Goal: Task Accomplishment & Management: Manage account settings

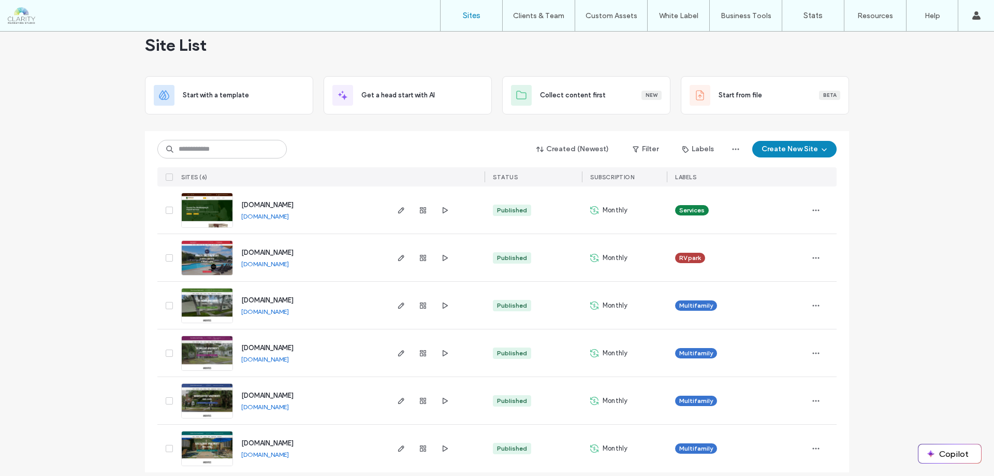
scroll to position [26, 0]
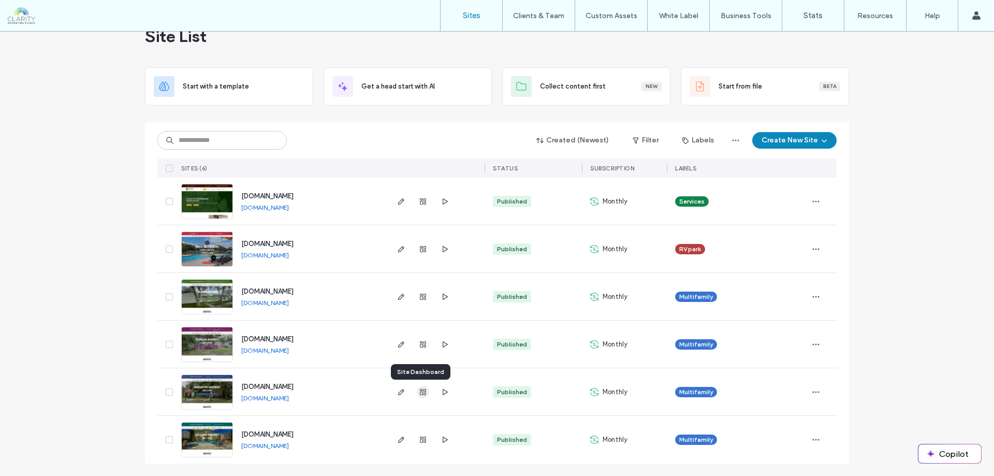
click at [419, 388] on icon "button" at bounding box center [423, 392] width 8 height 8
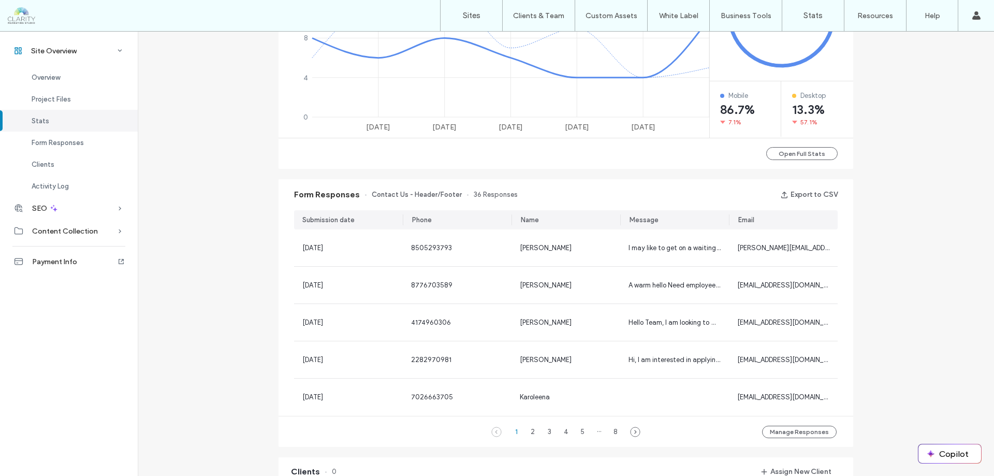
scroll to position [570, 0]
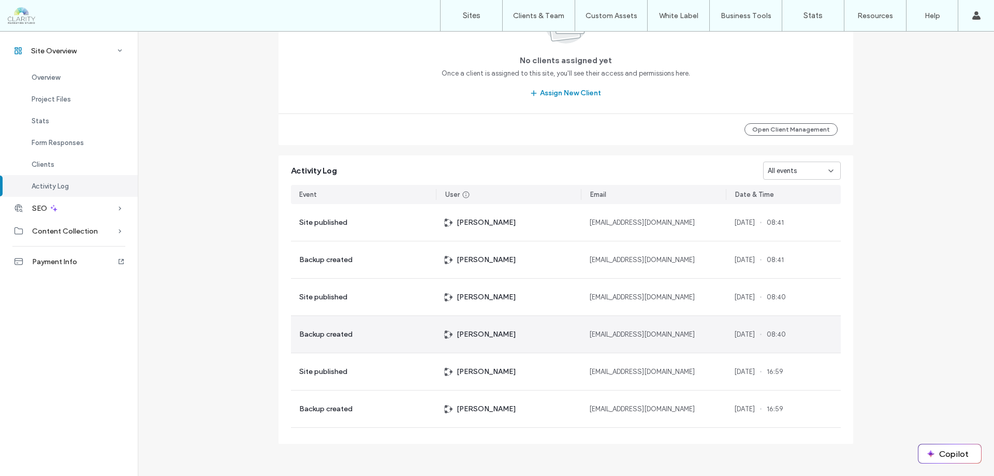
scroll to position [1053, 0]
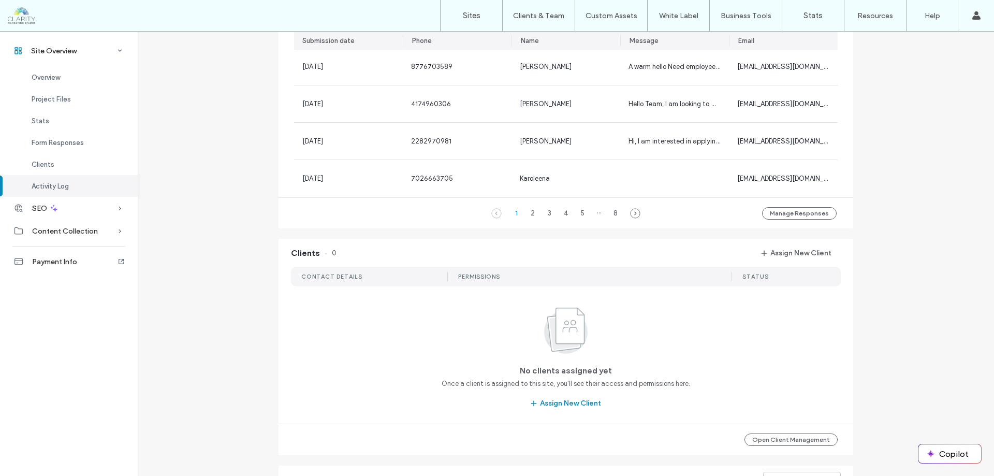
scroll to position [69, 0]
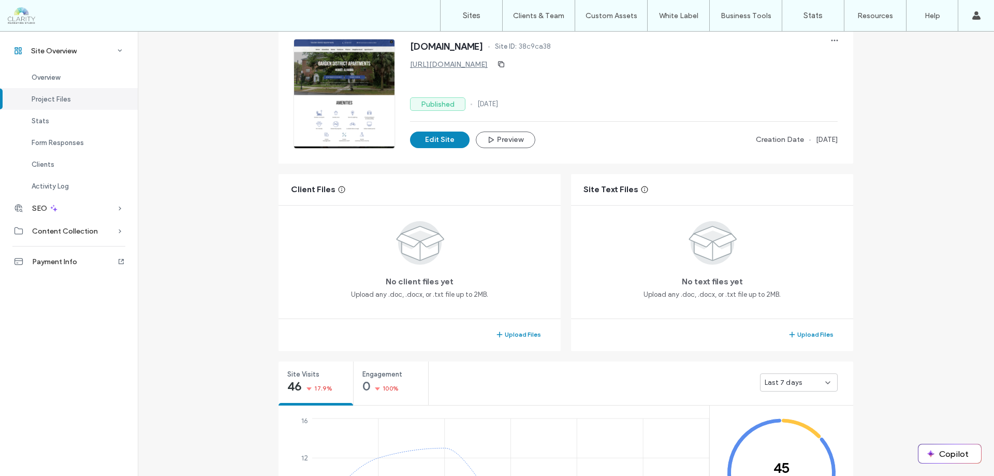
scroll to position [259, 0]
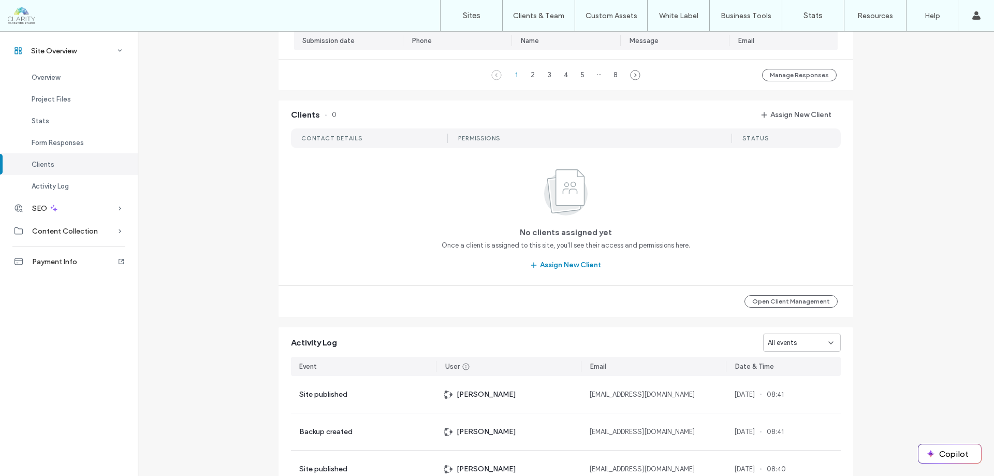
scroll to position [1053, 0]
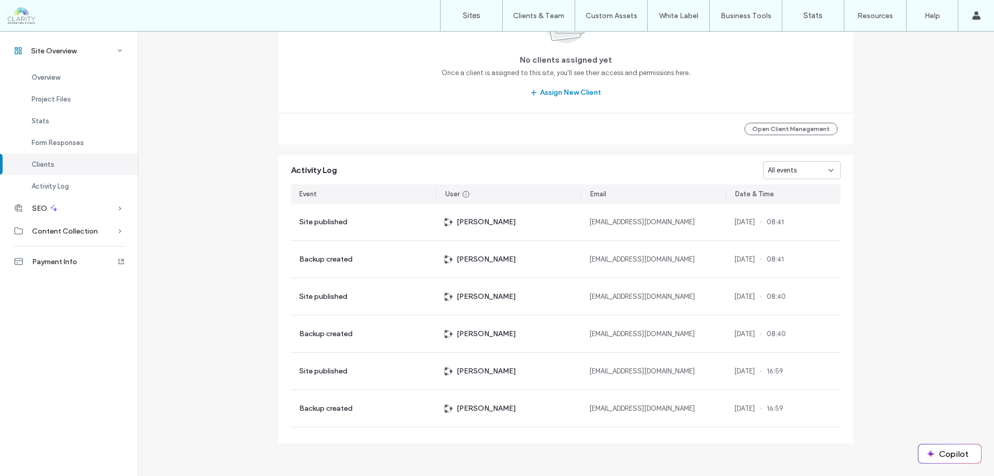
drag, startPoint x: 66, startPoint y: 205, endPoint x: 80, endPoint y: 191, distance: 19.0
click at [66, 205] on div "SEO" at bounding box center [69, 208] width 138 height 23
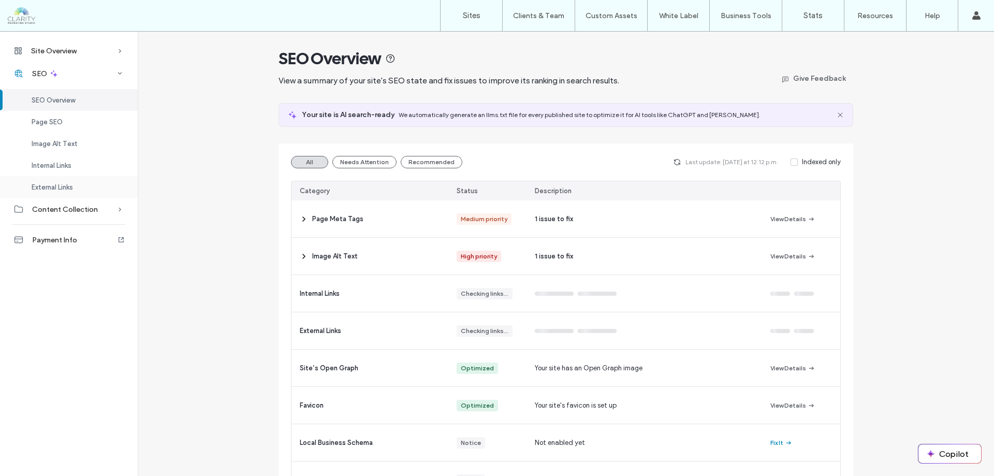
click at [80, 191] on div "External Links" at bounding box center [69, 187] width 138 height 22
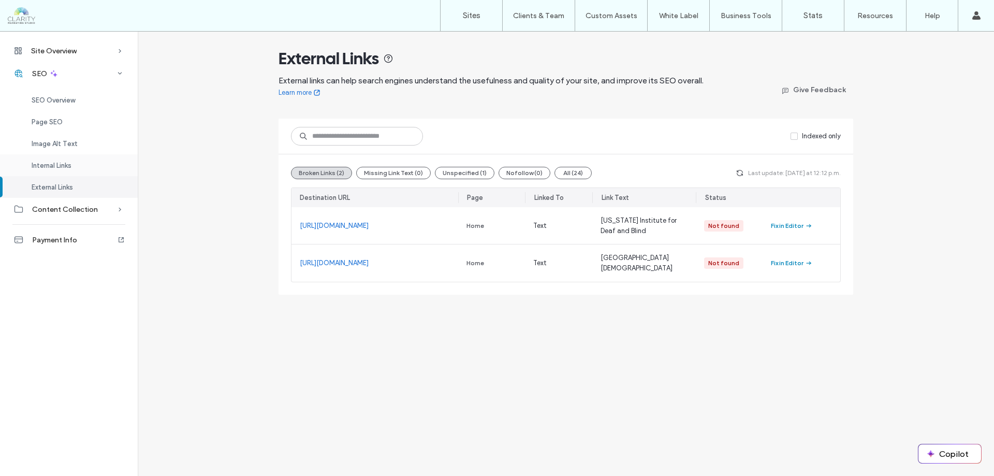
click at [94, 162] on div "Internal Links" at bounding box center [69, 165] width 138 height 22
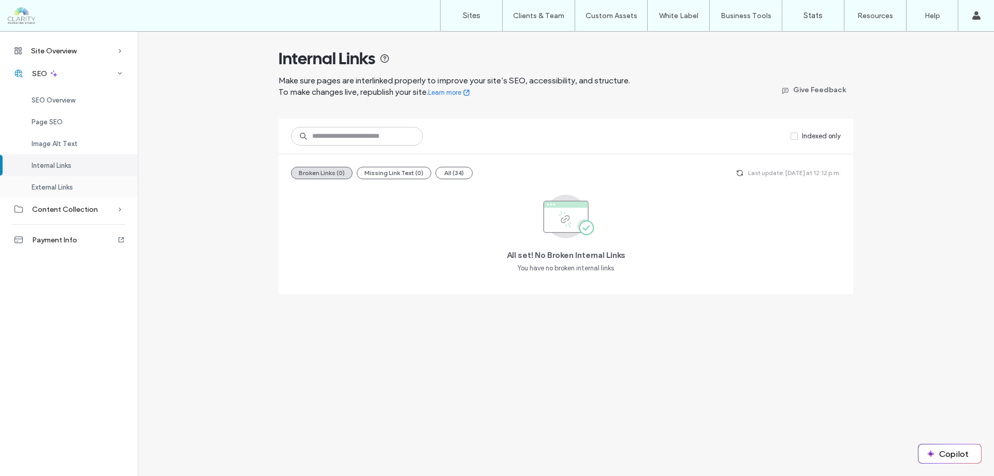
click at [65, 185] on span "External Links" at bounding box center [52, 187] width 41 height 8
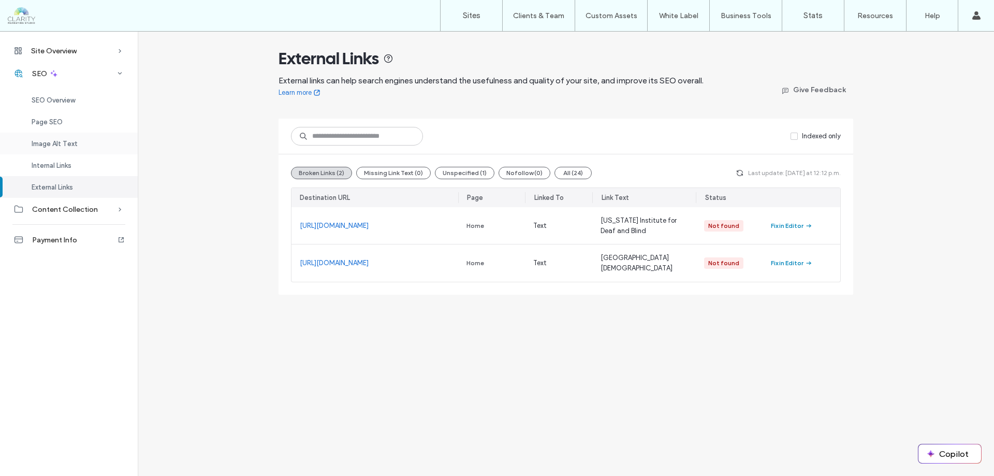
click at [73, 141] on span "Image Alt Text" at bounding box center [55, 144] width 46 height 8
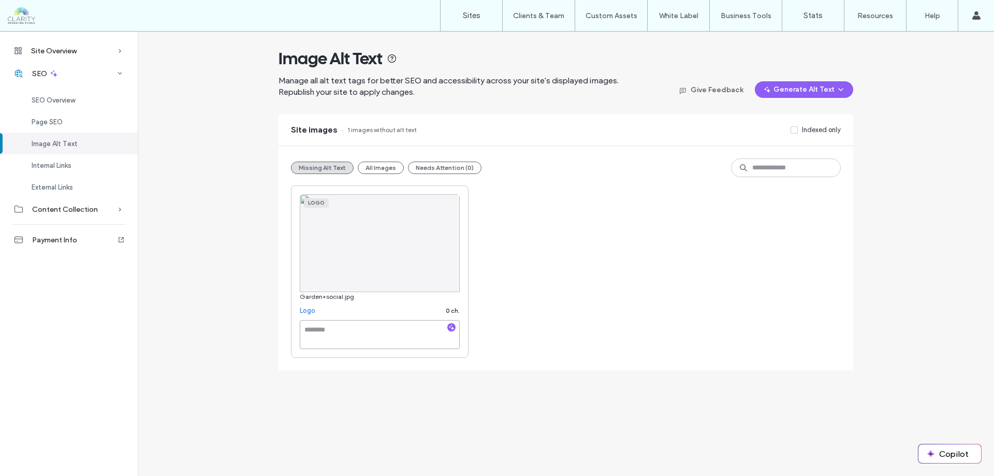
click at [319, 330] on textarea at bounding box center [380, 334] width 160 height 29
click at [324, 334] on textarea "To enrich screen reader interactions, please activate Accessibility in Grammarl…" at bounding box center [380, 334] width 160 height 29
type textarea "**********"
click at [370, 167] on button "All Images" at bounding box center [381, 168] width 46 height 12
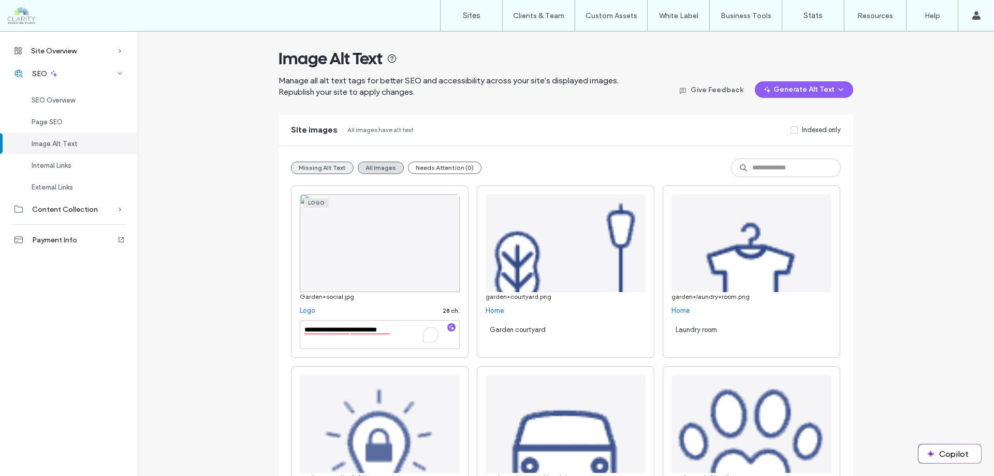
click at [335, 164] on button "Missing Alt Text" at bounding box center [322, 168] width 63 height 12
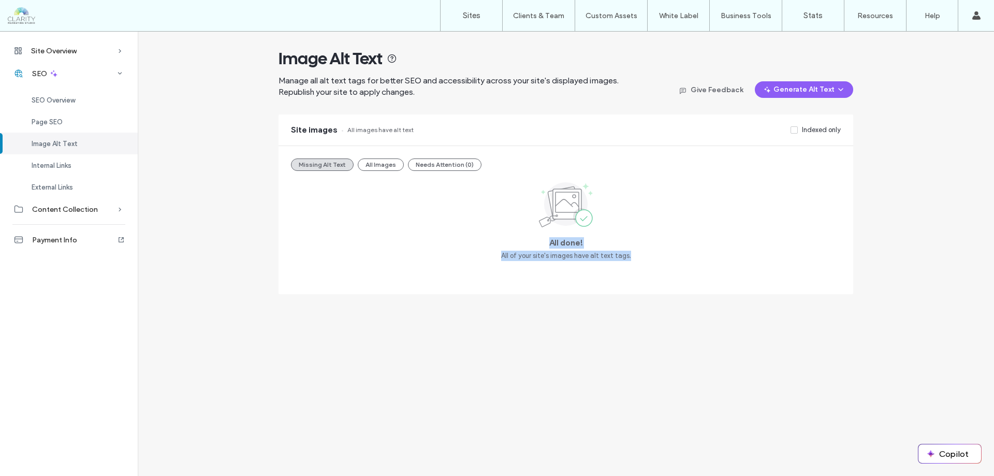
drag, startPoint x: 545, startPoint y: 241, endPoint x: 662, endPoint y: 261, distance: 118.7
click at [662, 261] on div "All done! All of your site's images have alt text tags." at bounding box center [566, 230] width 550 height 103
click at [668, 261] on div "All done! All of your site's images have alt text tags." at bounding box center [566, 230] width 550 height 103
click at [78, 162] on div "Internal Links" at bounding box center [69, 165] width 138 height 22
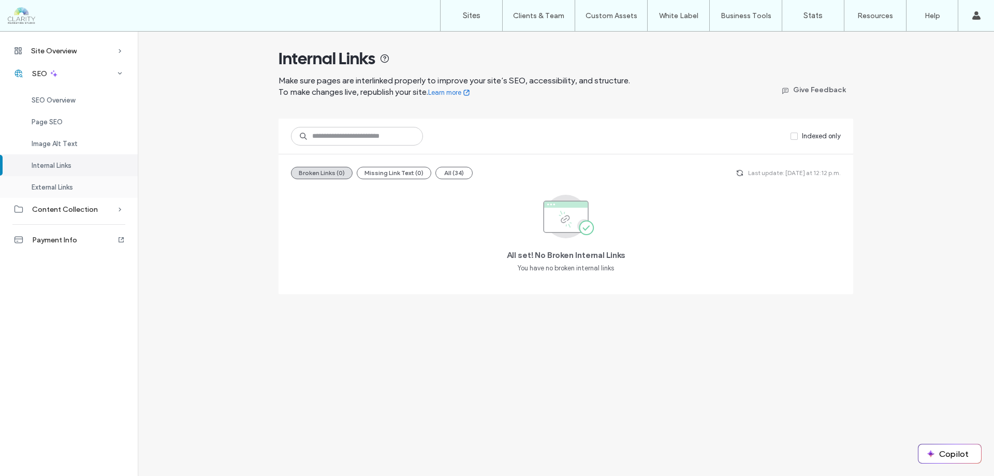
click at [56, 195] on div "External Links" at bounding box center [69, 187] width 138 height 22
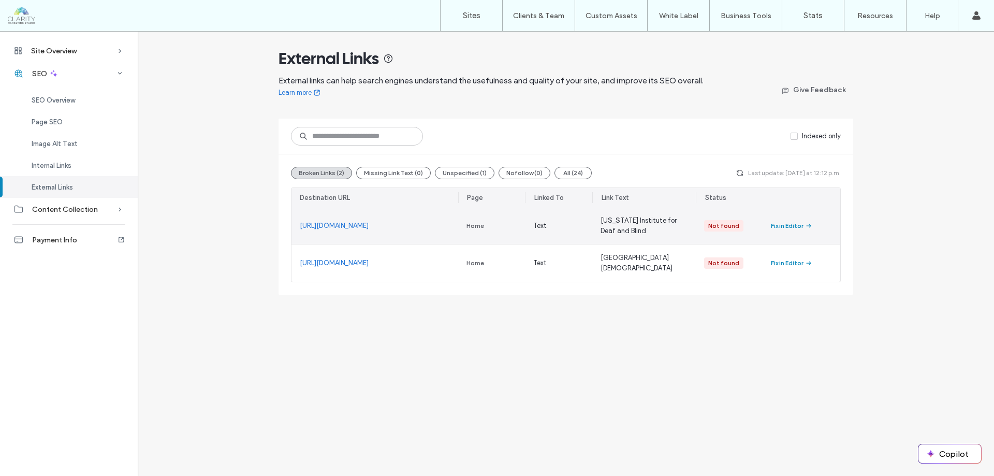
click at [369, 225] on link "https://www.aidb.org/Mobile" at bounding box center [334, 226] width 69 height 10
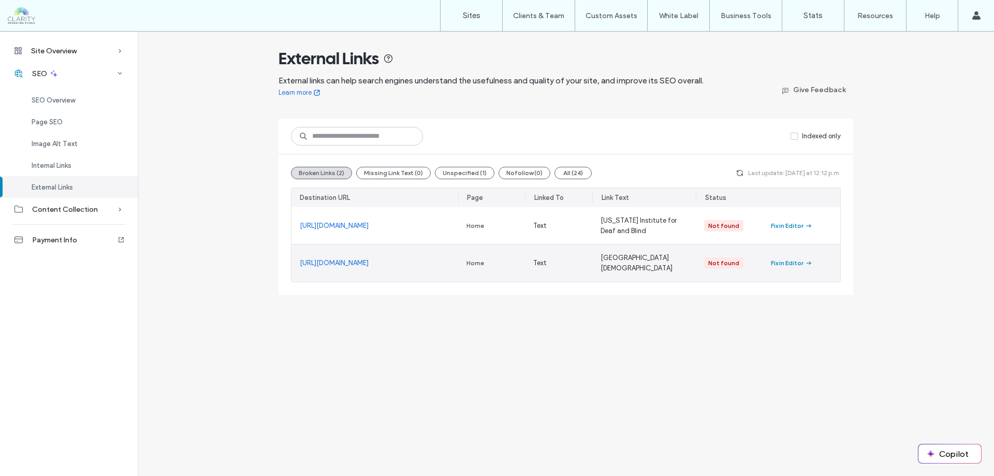
click at [361, 262] on link "https://www.govstumc.org/" at bounding box center [334, 263] width 69 height 10
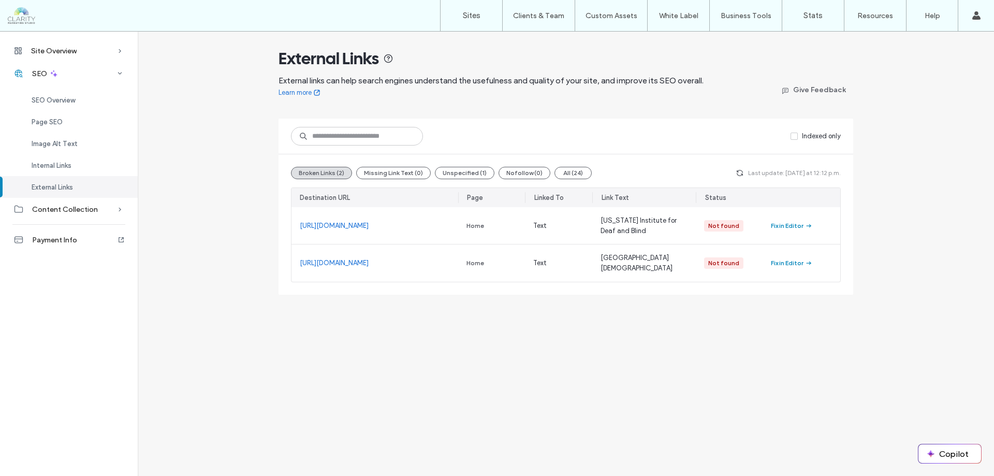
click at [28, 20] on div at bounding box center [67, 15] width 118 height 17
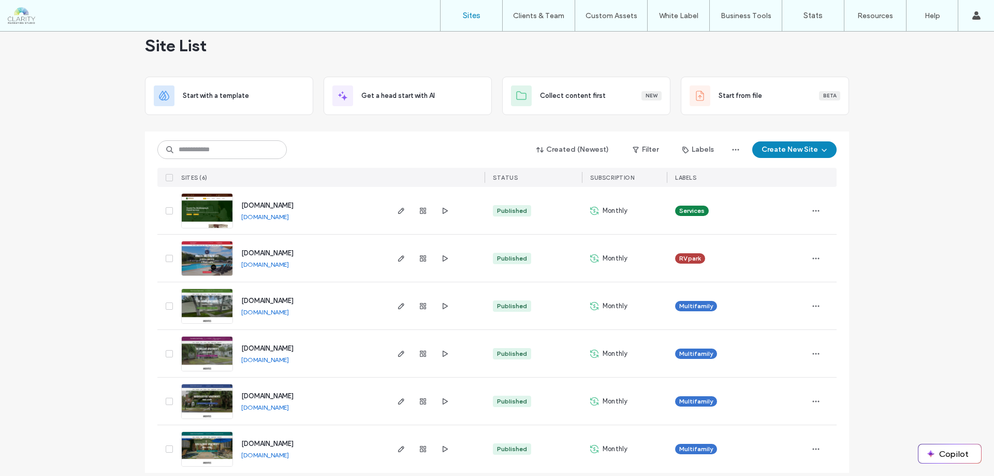
scroll to position [26, 0]
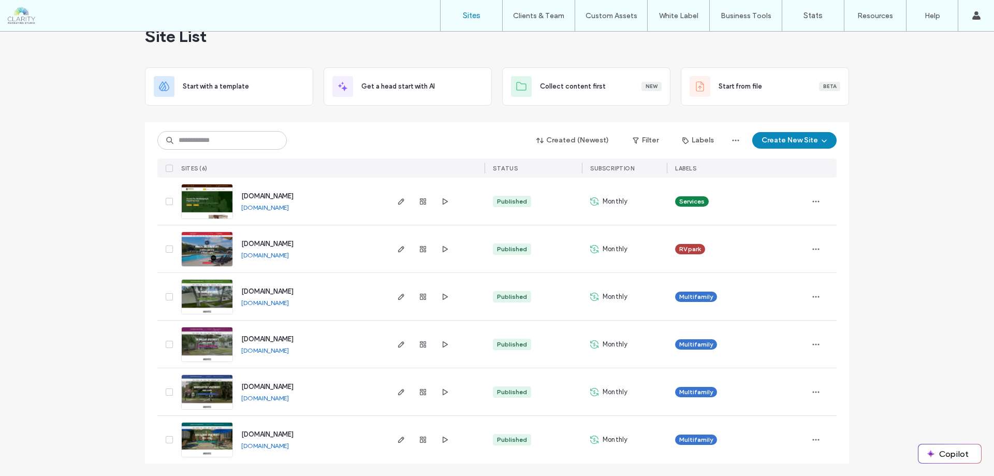
click at [268, 431] on span "[DOMAIN_NAME]" at bounding box center [267, 434] width 52 height 8
click at [421, 443] on use "button" at bounding box center [423, 439] width 6 height 6
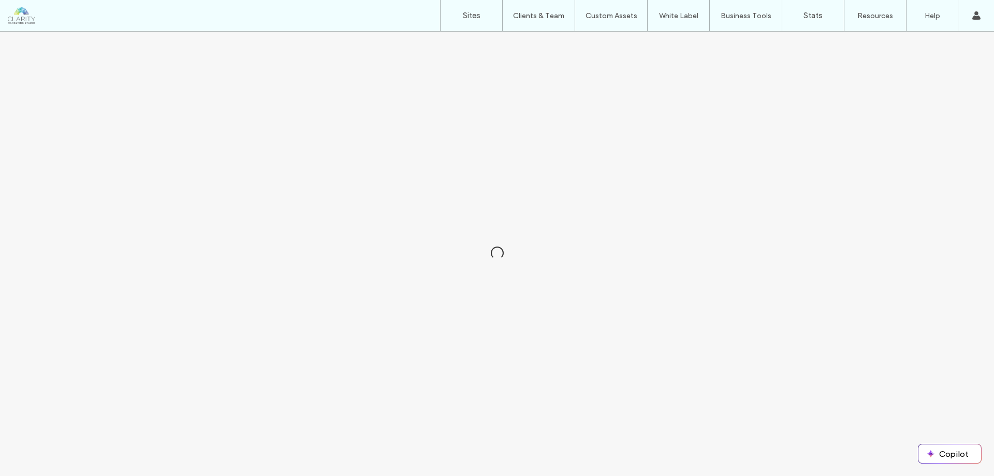
click at [421, 443] on div at bounding box center [497, 254] width 994 height 444
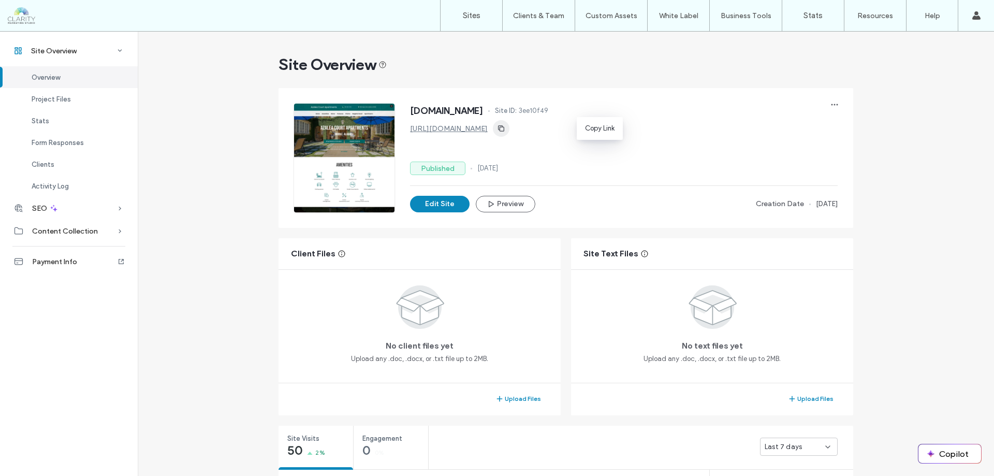
click at [505, 126] on icon "button" at bounding box center [501, 128] width 8 height 8
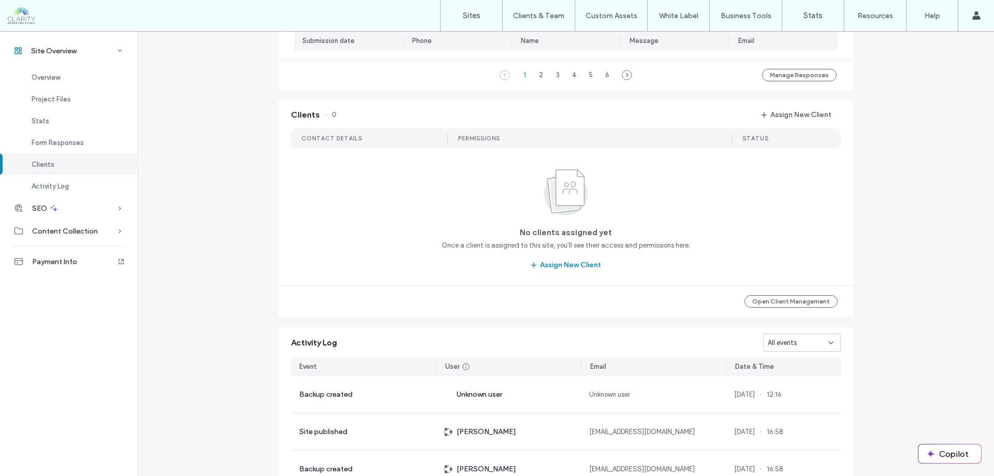
scroll to position [1053, 0]
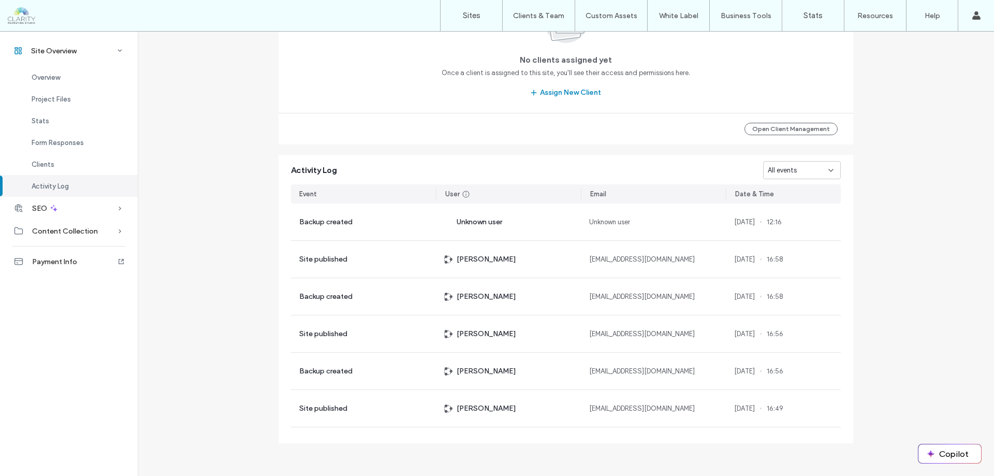
scroll to position [376, 0]
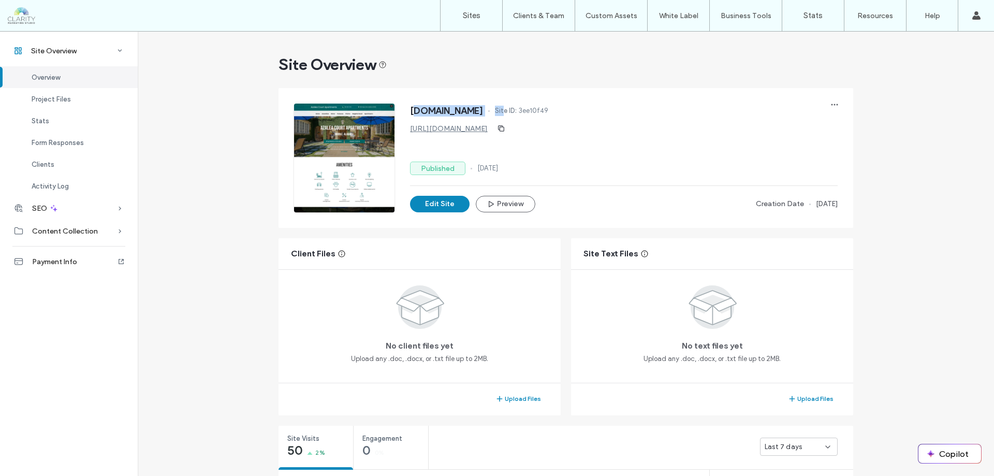
drag, startPoint x: 410, startPoint y: 108, endPoint x: 551, endPoint y: 108, distance: 141.3
click at [551, 108] on div "azaleacourtapartments.com Site ID: 3ee10f49" at bounding box center [624, 112] width 428 height 17
click at [641, 145] on div "azaleacourtapartments.com Site ID: 3ee10f49 https://www.azaleacourtapartments.c…" at bounding box center [624, 158] width 428 height 109
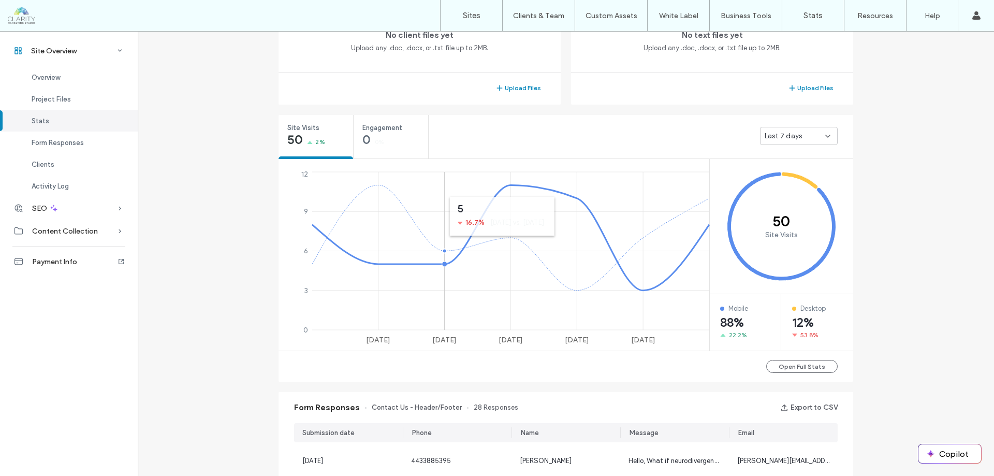
scroll to position [621, 0]
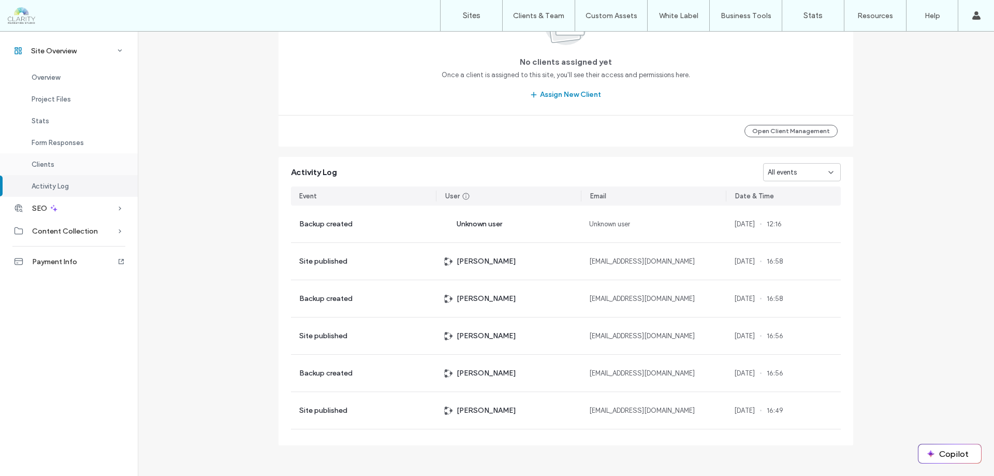
scroll to position [1053, 0]
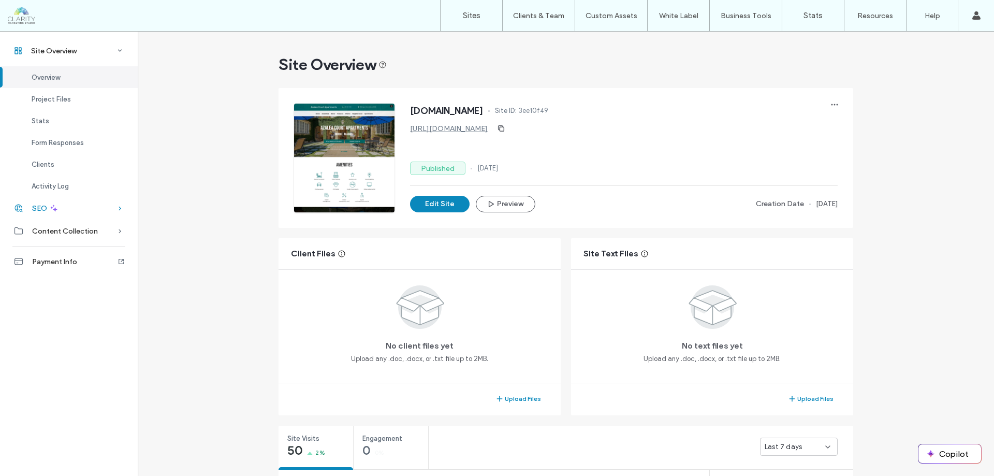
click at [112, 211] on div "SEO" at bounding box center [69, 208] width 138 height 23
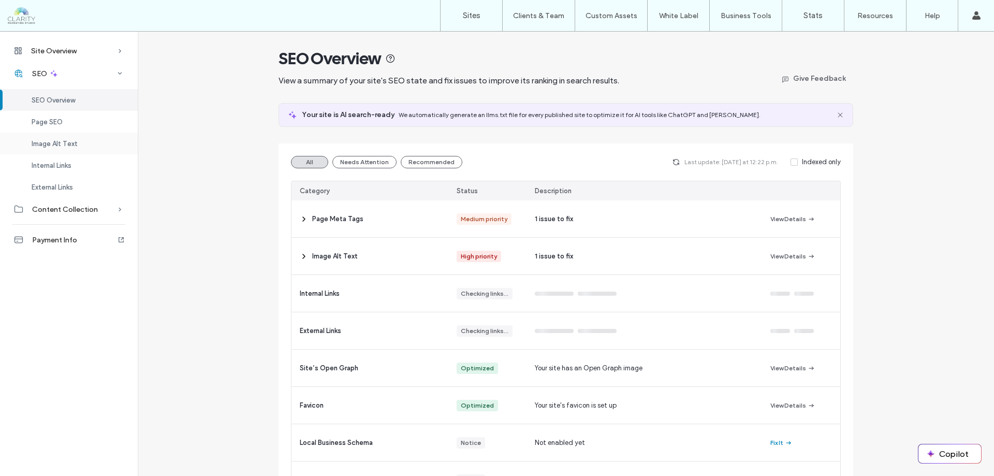
click at [67, 149] on div "Image Alt Text" at bounding box center [69, 144] width 138 height 22
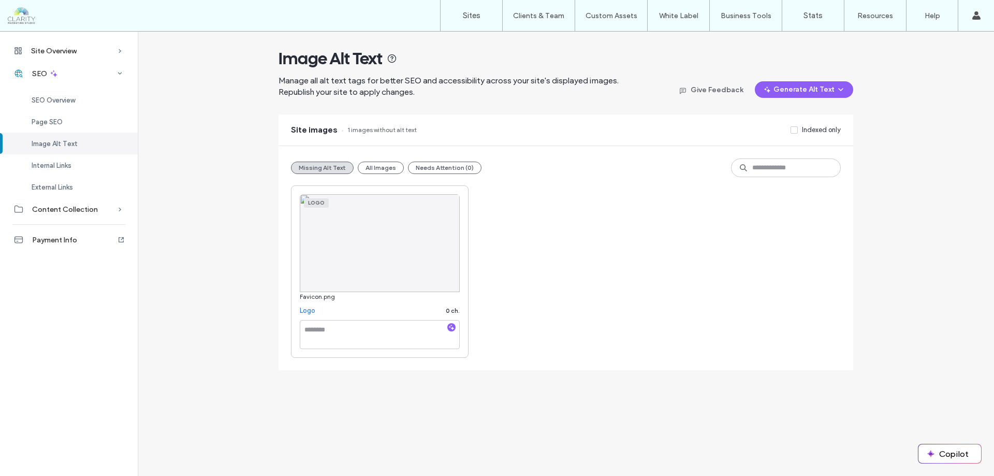
click at [359, 250] on img at bounding box center [380, 243] width 160 height 98
click at [384, 166] on button "All Images" at bounding box center [381, 168] width 46 height 12
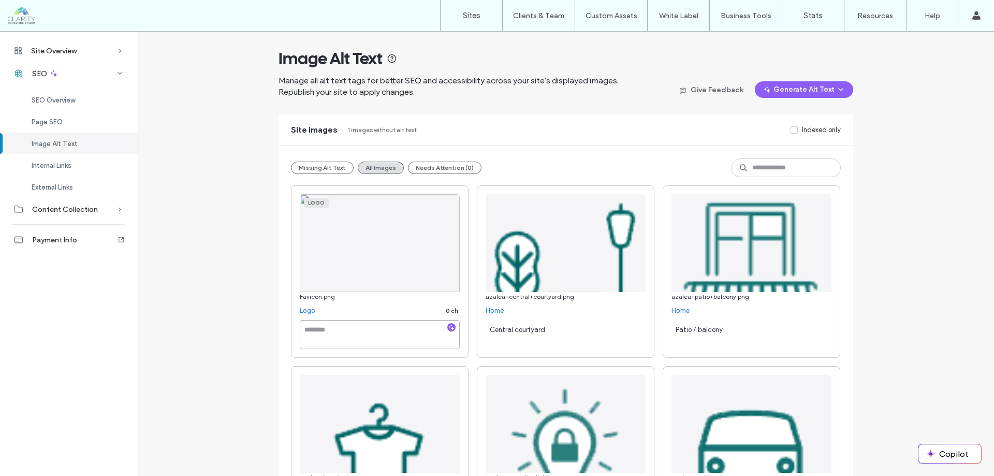
click at [334, 334] on textarea at bounding box center [380, 334] width 160 height 29
click at [448, 327] on icon "button" at bounding box center [451, 327] width 7 height 7
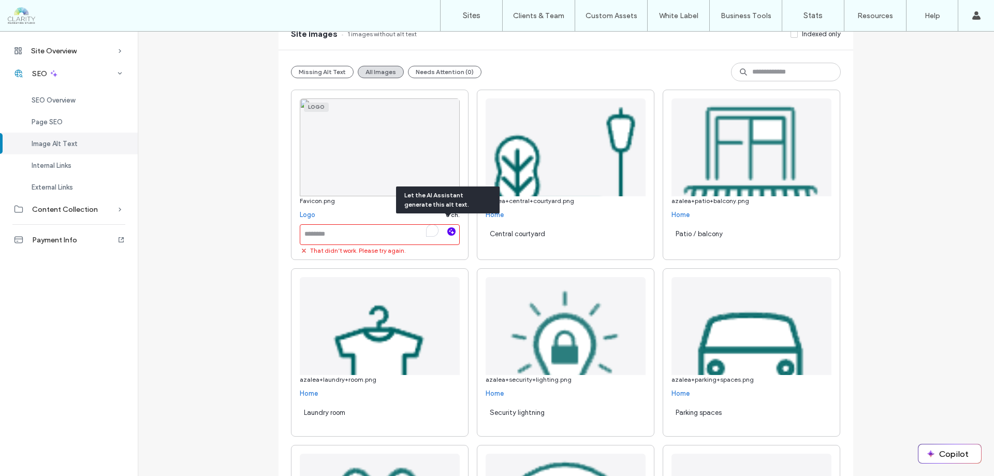
scroll to position [104, 0]
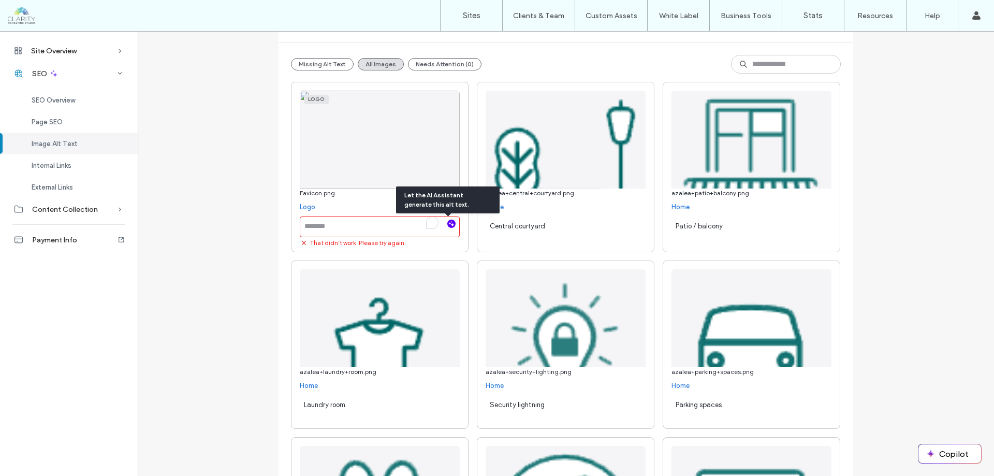
click at [304, 95] on div "Logo" at bounding box center [316, 99] width 25 height 9
click at [343, 229] on textarea "To enrich screen reader interactions, please activate Accessibility in Grammarl…" at bounding box center [380, 226] width 160 height 21
drag, startPoint x: 333, startPoint y: 193, endPoint x: 284, endPoint y: 191, distance: 49.2
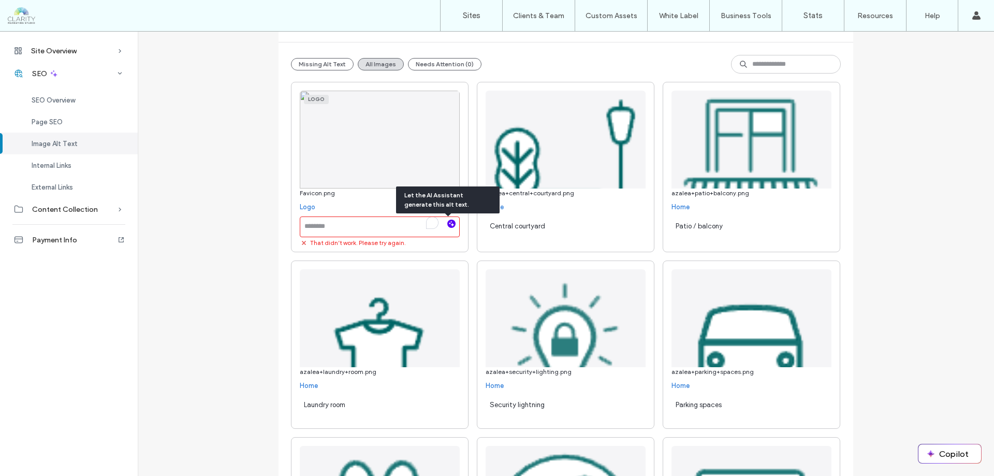
click at [448, 223] on icon "button" at bounding box center [451, 223] width 7 height 7
click at [372, 225] on textarea "To enrich screen reader interactions, please activate Accessibility in Grammarl…" at bounding box center [380, 226] width 160 height 21
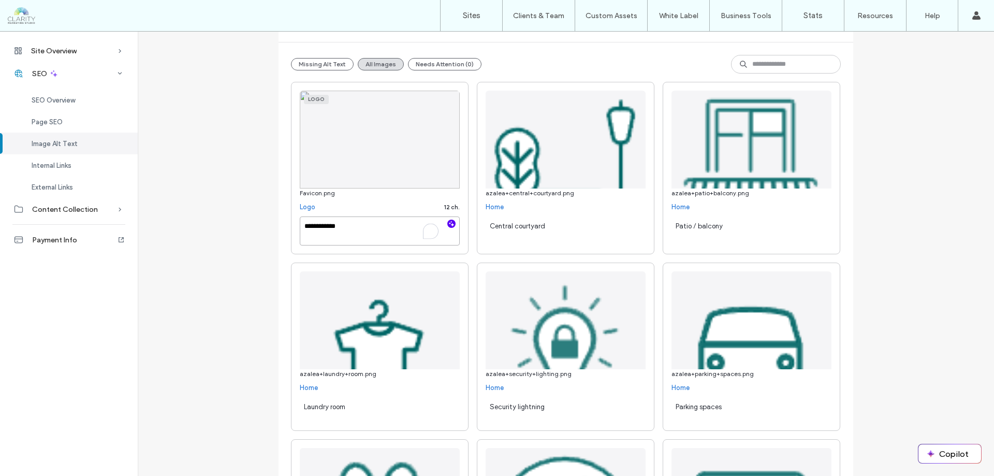
type textarea "**********"
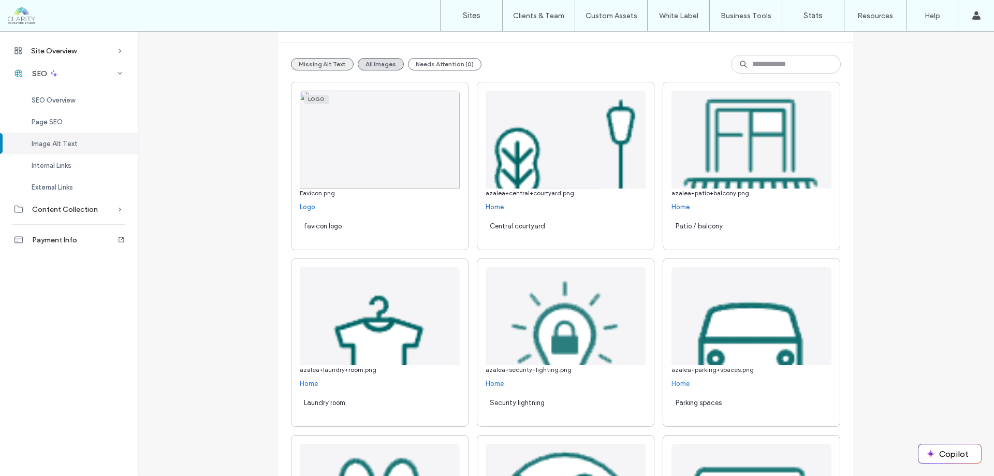
click at [325, 64] on button "Missing Alt Text" at bounding box center [322, 64] width 63 height 12
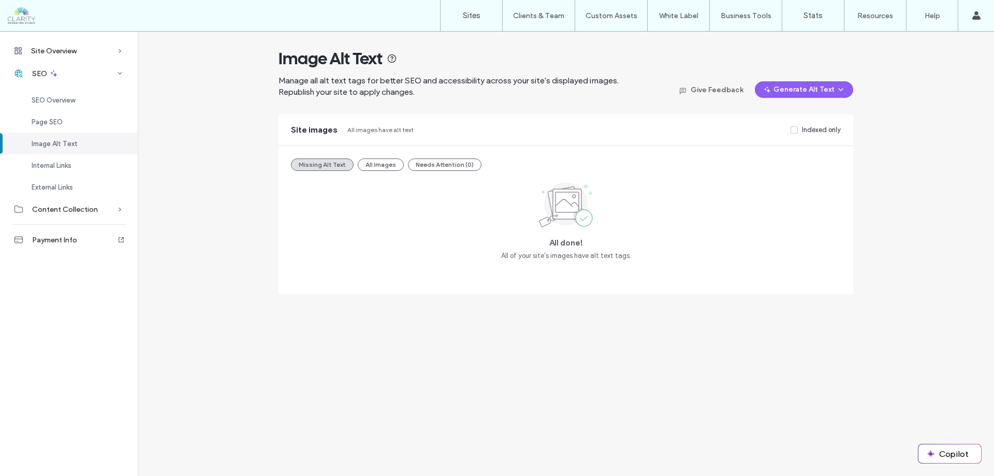
scroll to position [0, 0]
click at [64, 163] on span "Internal Links" at bounding box center [52, 166] width 40 height 8
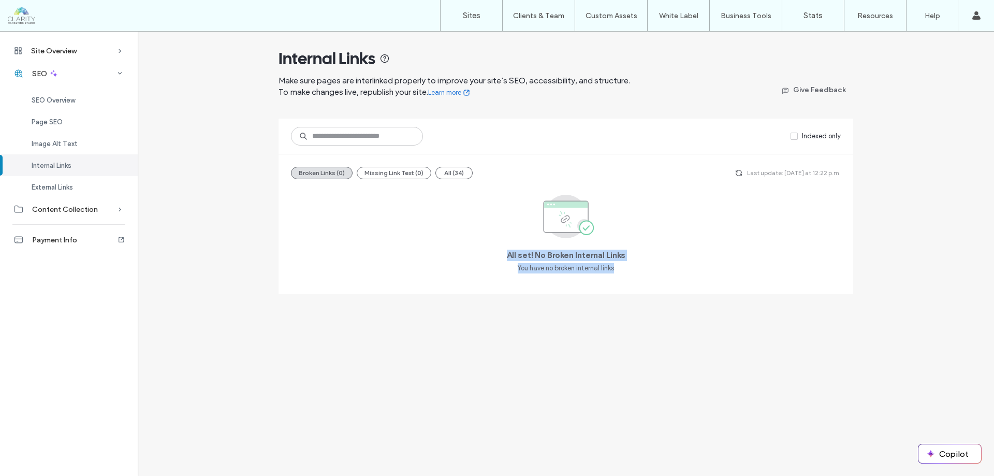
drag, startPoint x: 507, startPoint y: 252, endPoint x: 615, endPoint y: 277, distance: 111.1
click at [615, 277] on div "All set! No Broken Internal Links You have no broken internal links" at bounding box center [566, 234] width 550 height 94
click at [88, 189] on div "External Links" at bounding box center [69, 187] width 138 height 22
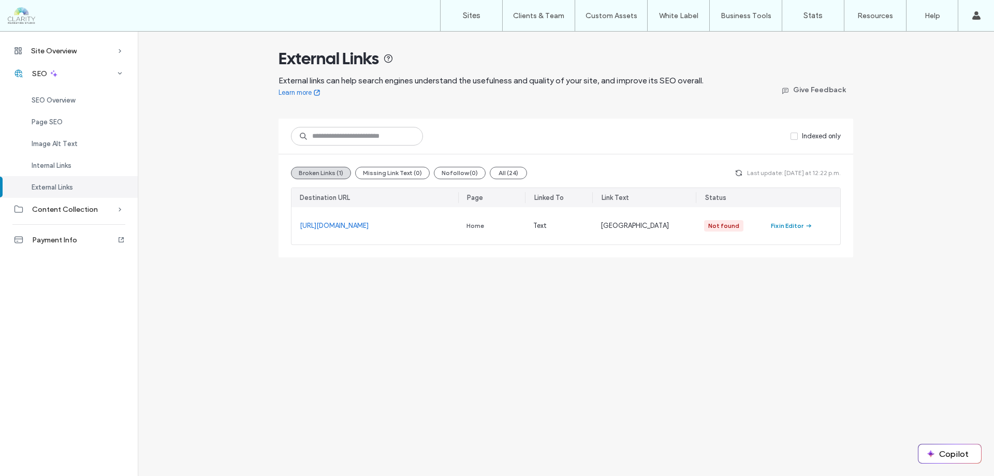
drag, startPoint x: 294, startPoint y: 227, endPoint x: 421, endPoint y: 225, distance: 127.9
click at [421, 225] on div "https://dextersfitnesscenter.com/" at bounding box center [374, 225] width 167 height 37
click at [59, 143] on span "Image Alt Text" at bounding box center [55, 144] width 46 height 8
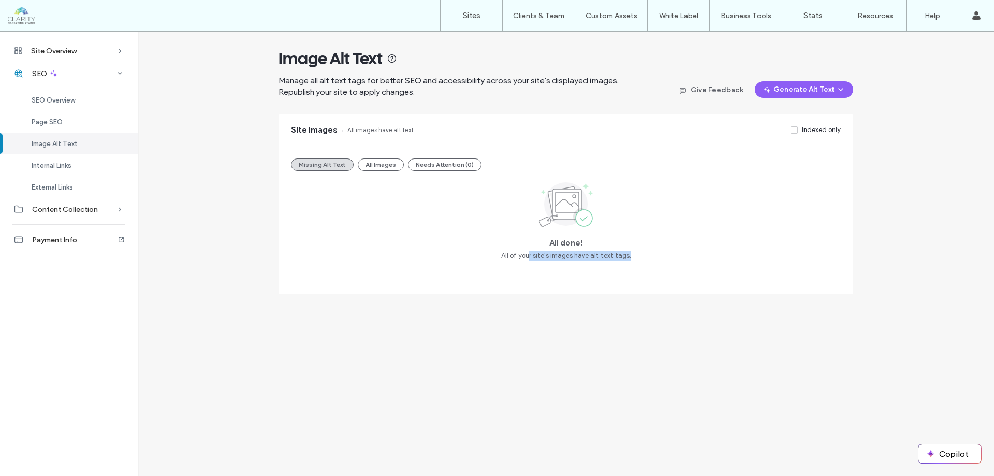
drag, startPoint x: 530, startPoint y: 246, endPoint x: 648, endPoint y: 258, distance: 118.7
click at [648, 258] on div "All done! All of your site's images have alt text tags." at bounding box center [566, 220] width 550 height 82
click at [69, 183] on span "External Links" at bounding box center [52, 187] width 41 height 8
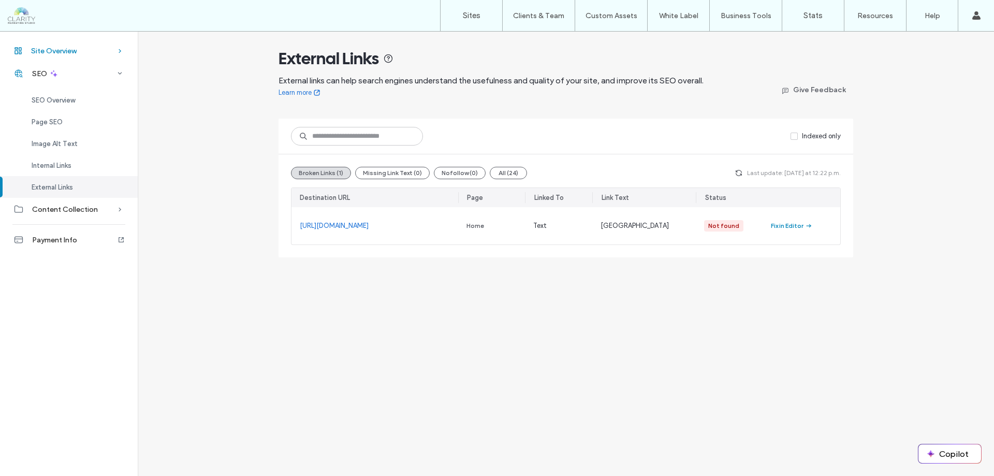
click at [79, 51] on div "Site Overview" at bounding box center [69, 50] width 138 height 23
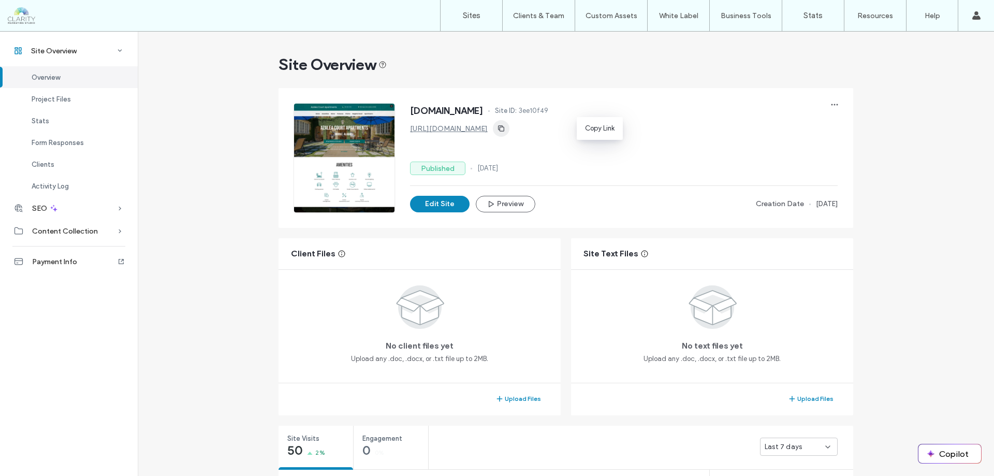
click at [505, 126] on icon "button" at bounding box center [501, 128] width 8 height 8
